Goal: Task Accomplishment & Management: Manage account settings

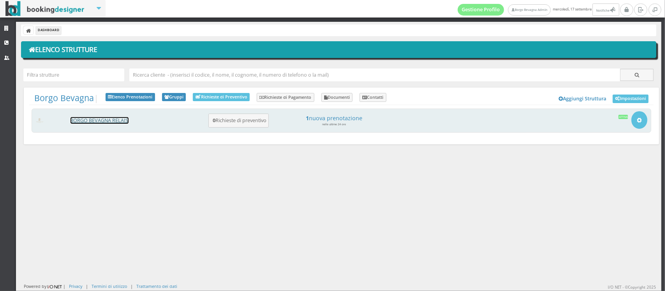
click at [86, 119] on link "BORGO BEVAGNA RELAIS" at bounding box center [100, 120] width 58 height 7
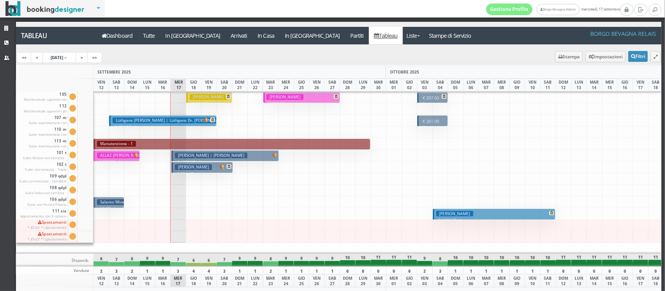
click at [194, 169] on h3 "White Doris" at bounding box center [193, 167] width 37 height 6
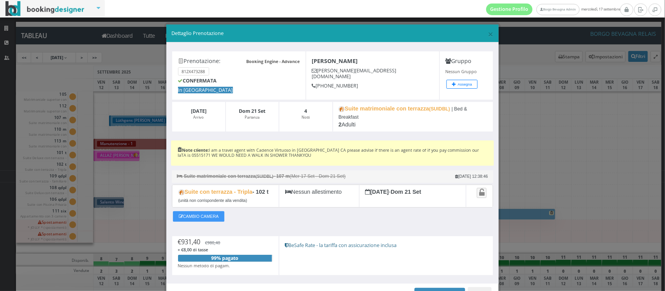
scroll to position [48, 0]
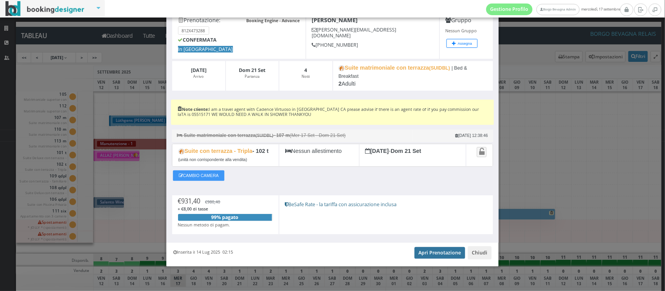
click at [446, 249] on link "Apri Prenotazione" at bounding box center [440, 253] width 51 height 12
click at [297, 184] on div "CAMBIO CAMERA" at bounding box center [332, 178] width 321 height 18
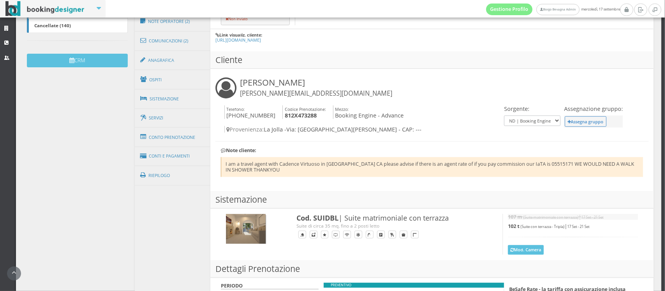
scroll to position [230, 0]
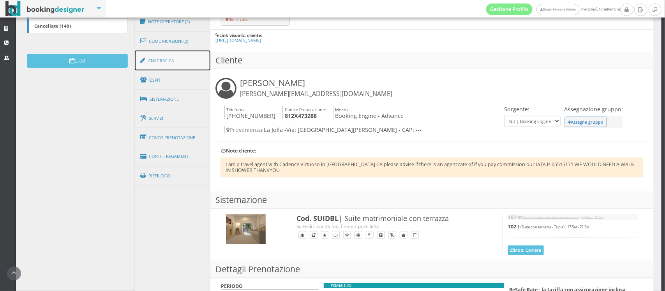
click at [171, 65] on link "Anagrafica" at bounding box center [173, 61] width 76 height 20
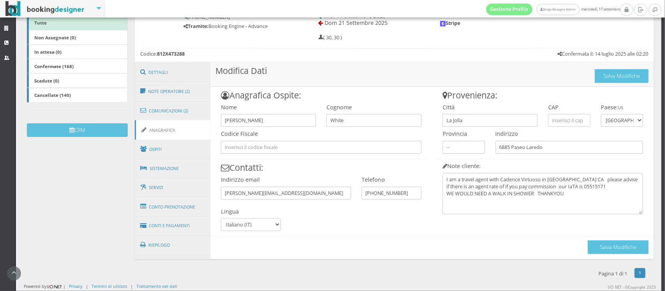
scroll to position [152, 0]
